Goal: Task Accomplishment & Management: Manage account settings

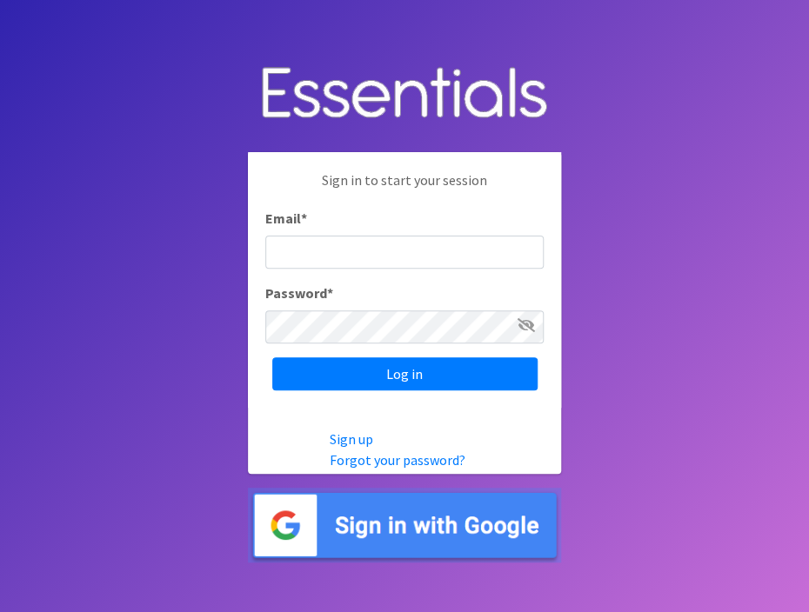
click at [499, 170] on p "Sign in to start your session" at bounding box center [404, 189] width 278 height 38
click at [431, 245] on input "Email *" at bounding box center [404, 252] width 278 height 33
type input "[EMAIL_ADDRESS][DOMAIN_NAME]"
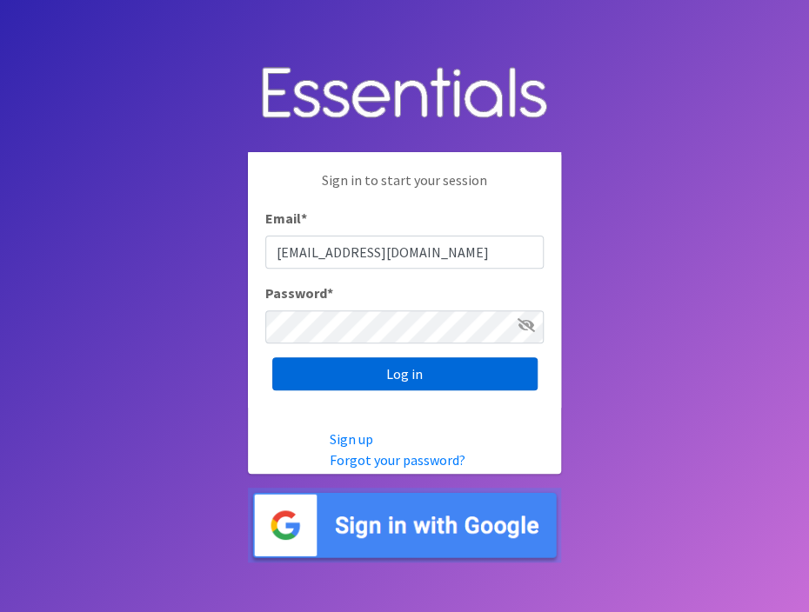
click at [380, 368] on input "Log in" at bounding box center [404, 374] width 265 height 33
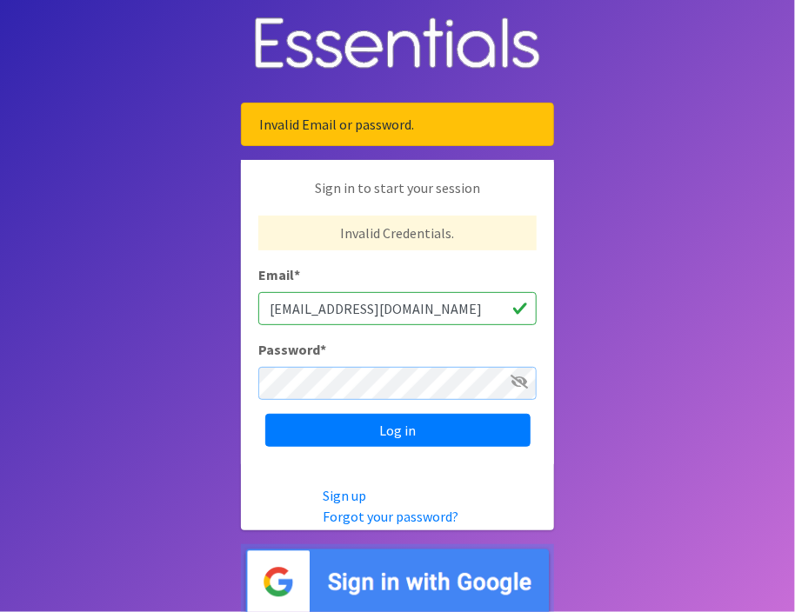
click at [265, 414] on input "Log in" at bounding box center [397, 430] width 265 height 33
